Goal: Task Accomplishment & Management: Use online tool/utility

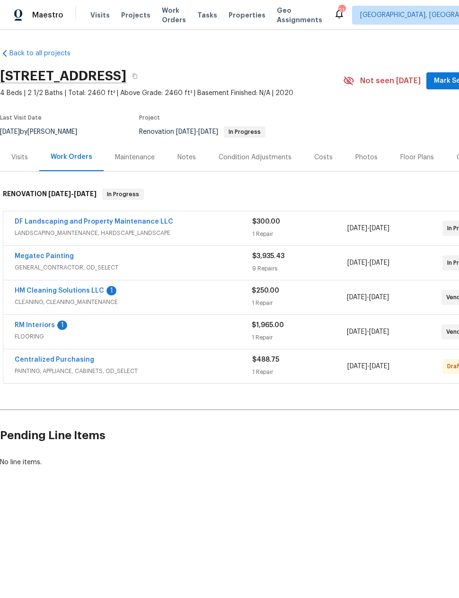
click at [45, 325] on link "RM Interiors" at bounding box center [35, 325] width 40 height 7
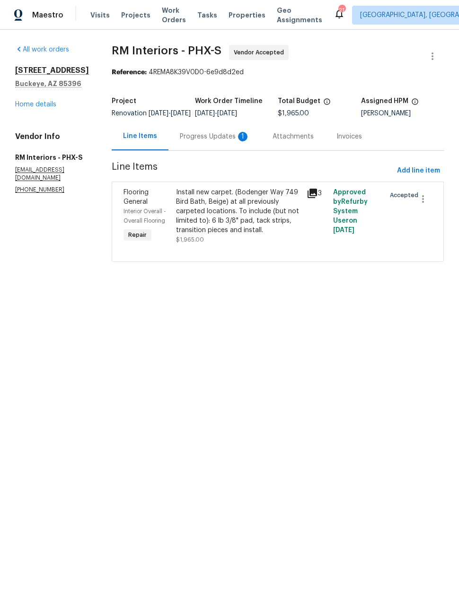
click at [223, 139] on div "Progress Updates 1" at bounding box center [215, 136] width 70 height 9
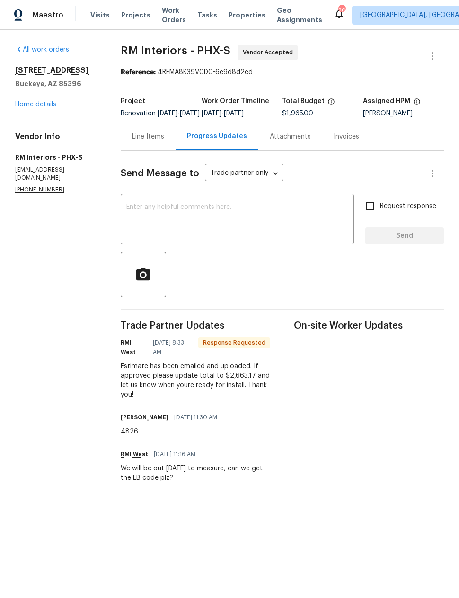
click at [154, 141] on div "Line Items" at bounding box center [148, 136] width 32 height 9
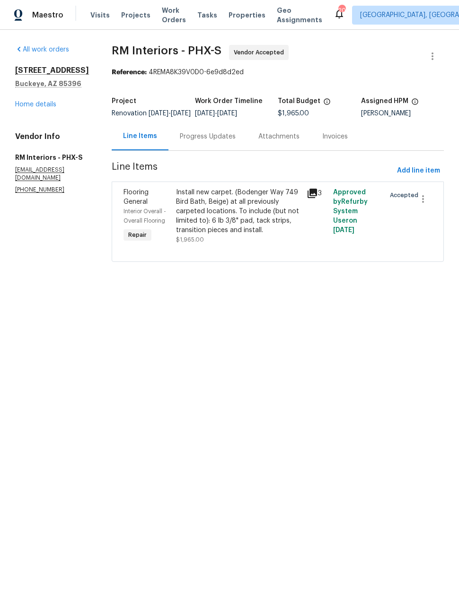
click at [250, 225] on div "Install new carpet. (Bodenger Way 749 Bird Bath, Beige) at all previously carpe…" at bounding box center [238, 211] width 125 height 47
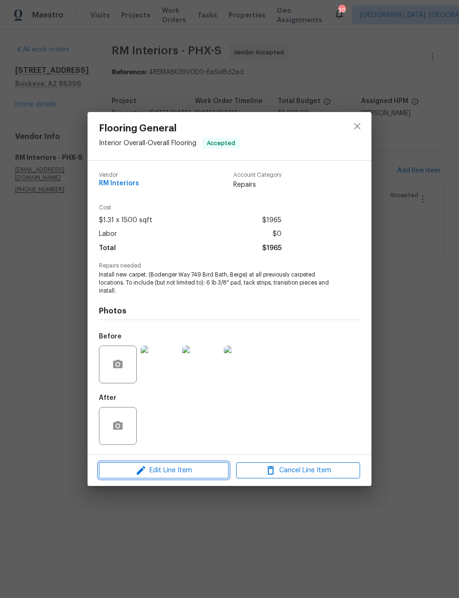
click at [190, 471] on span "Edit Line Item" at bounding box center [164, 471] width 124 height 12
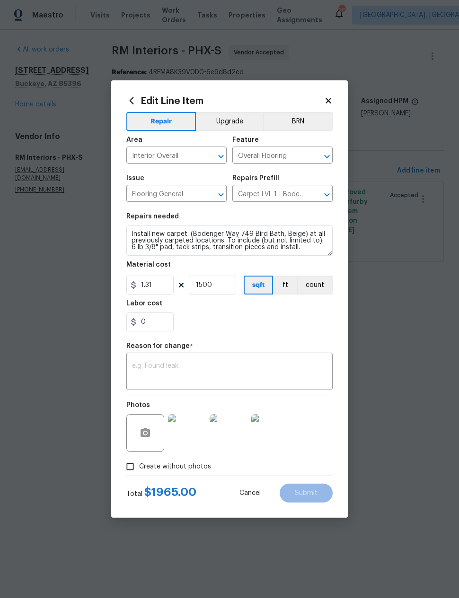
click at [221, 366] on textarea at bounding box center [229, 373] width 195 height 20
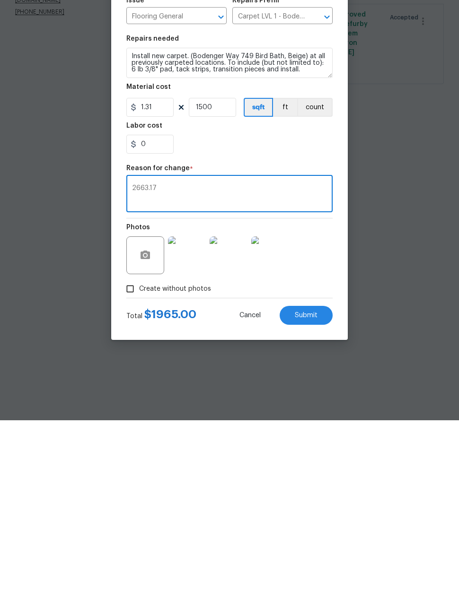
type textarea "2663.17"
click at [218, 276] on input "1500" at bounding box center [212, 285] width 47 height 19
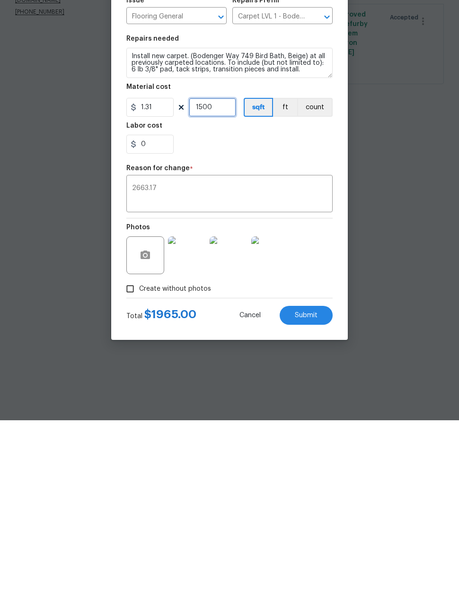
click at [218, 276] on input "1500" at bounding box center [212, 285] width 47 height 19
type input "1900"
click at [159, 312] on input "0" at bounding box center [149, 321] width 47 height 19
type input "150"
click at [290, 312] on div "150" at bounding box center [229, 321] width 206 height 19
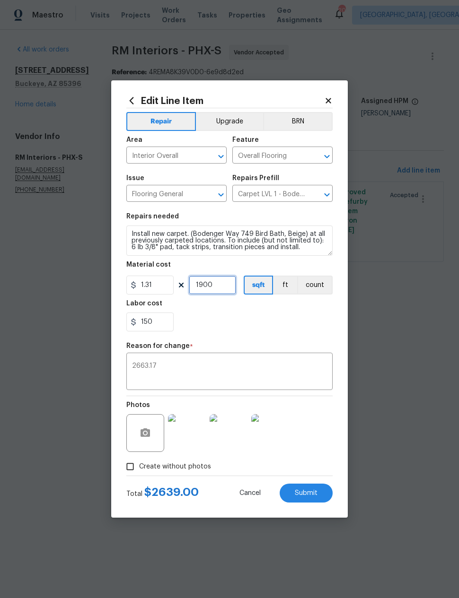
click at [209, 287] on input "1900" at bounding box center [212, 285] width 47 height 19
click at [281, 326] on div "150" at bounding box center [229, 321] width 206 height 19
click at [221, 287] on input "1925" at bounding box center [212, 285] width 47 height 19
click at [294, 330] on div "150" at bounding box center [229, 321] width 206 height 19
click at [229, 282] on input "1923" at bounding box center [212, 285] width 47 height 19
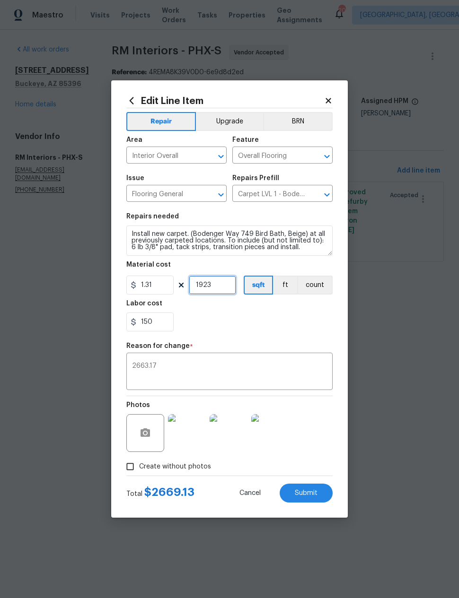
click at [223, 287] on input "1923" at bounding box center [212, 285] width 47 height 19
click at [304, 326] on div "150" at bounding box center [229, 321] width 206 height 19
click at [224, 289] on input "1921" at bounding box center [212, 285] width 47 height 19
click at [308, 328] on div "150" at bounding box center [229, 321] width 206 height 19
click at [226, 284] on input "1920" at bounding box center [212, 285] width 47 height 19
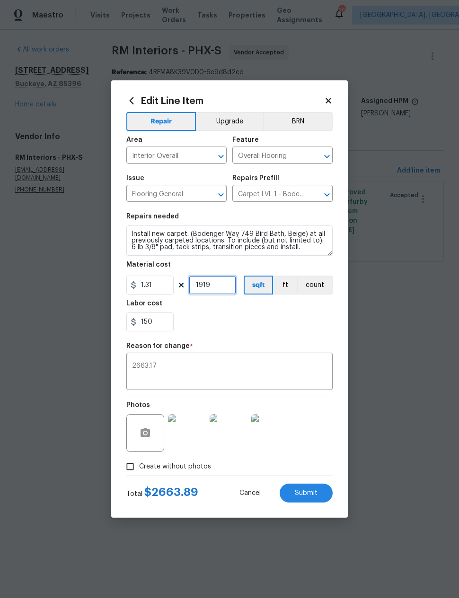
type input "1919"
click at [304, 325] on div "150" at bounding box center [229, 321] width 206 height 19
click at [164, 323] on input "150" at bounding box center [149, 321] width 47 height 19
click at [294, 334] on section "Repairs needed Install new carpet. (Bodenger Way 749 Bird Bath, Beige) at all p…" at bounding box center [229, 273] width 206 height 130
click at [169, 321] on input "149" at bounding box center [149, 321] width 47 height 19
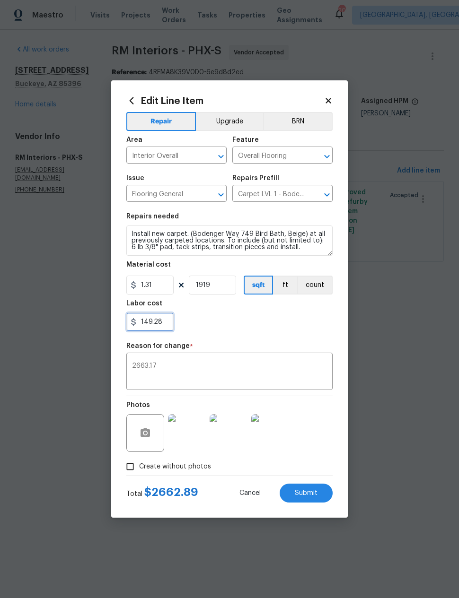
type input "149.28"
click at [298, 329] on div "149.28" at bounding box center [229, 321] width 206 height 19
click at [288, 331] on div "149.28" at bounding box center [229, 321] width 206 height 19
click at [316, 490] on span "Submit" at bounding box center [305, 493] width 23 height 7
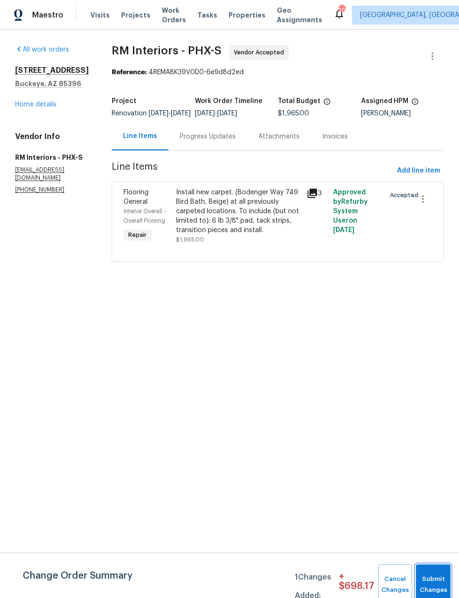
click at [436, 571] on button "Submit Changes" at bounding box center [432, 584] width 35 height 41
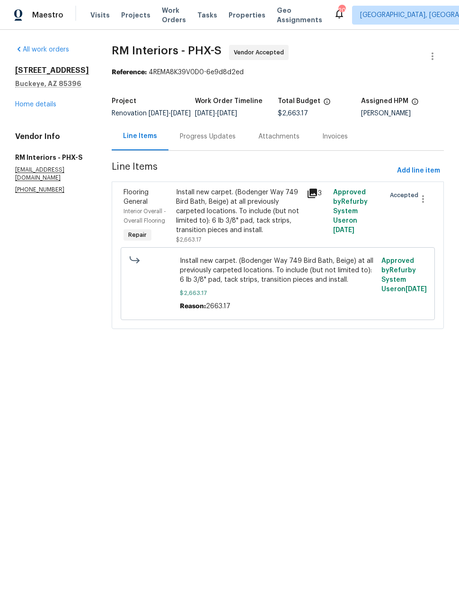
click at [203, 138] on div "Progress Updates" at bounding box center [207, 136] width 78 height 28
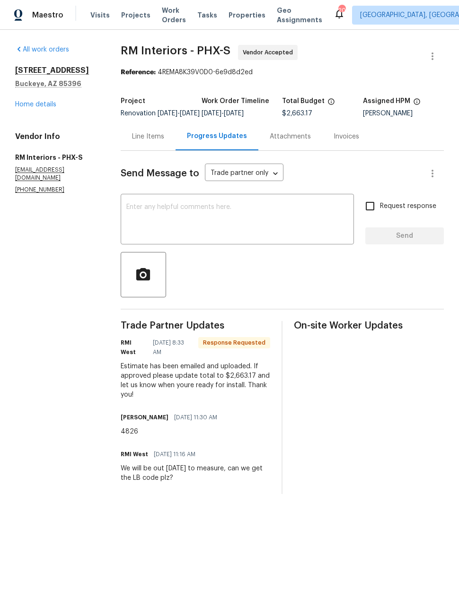
click at [234, 222] on textarea at bounding box center [237, 220] width 222 height 33
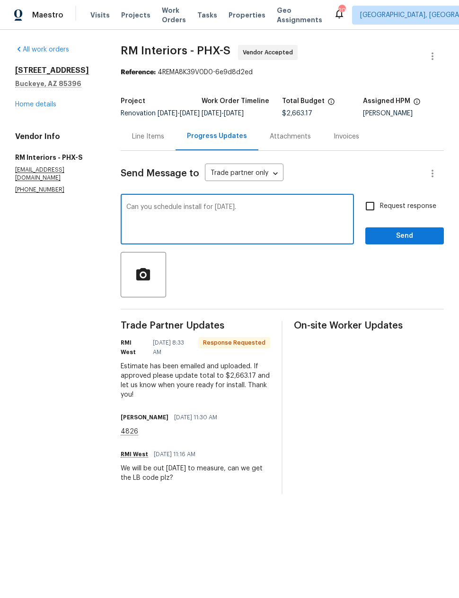
type textarea "Can you schedule install for Thursday."
click at [372, 212] on input "Request response" at bounding box center [370, 206] width 20 height 20
checkbox input "true"
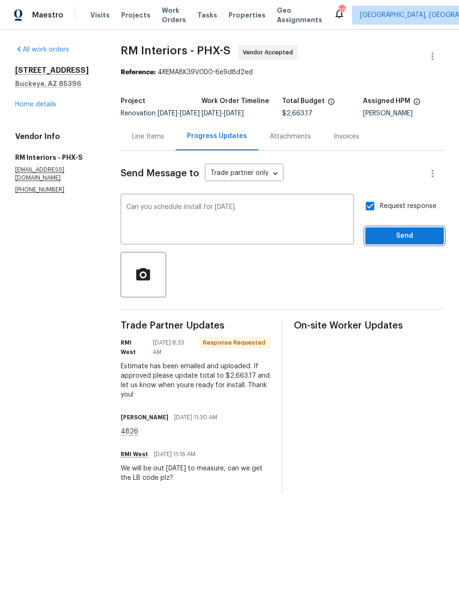
click at [407, 242] on span "Send" at bounding box center [403, 236] width 63 height 12
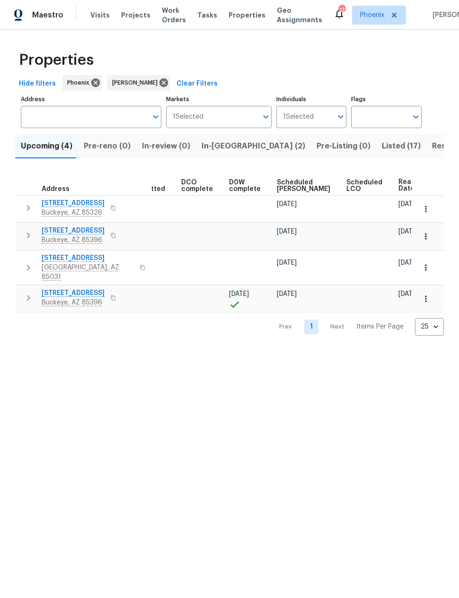
scroll to position [0, 184]
click at [432, 148] on span "Resale (2)" at bounding box center [450, 145] width 37 height 13
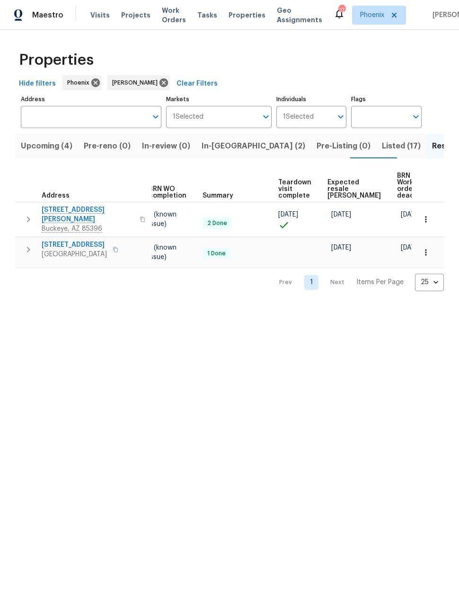
scroll to position [0, 123]
click at [340, 187] on span "Expected resale COE" at bounding box center [354, 189] width 53 height 20
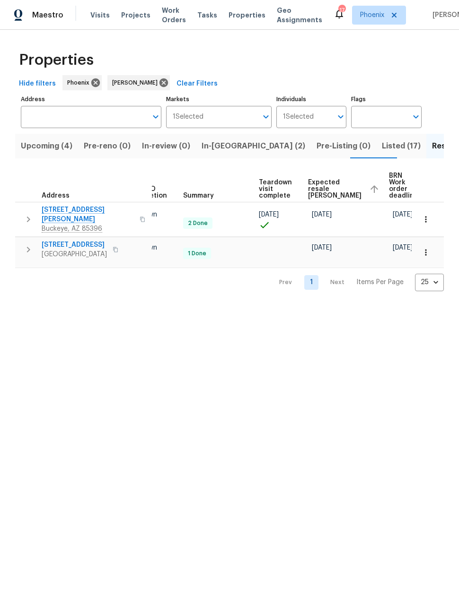
scroll to position [0, 143]
